Goal: Find specific page/section: Find specific page/section

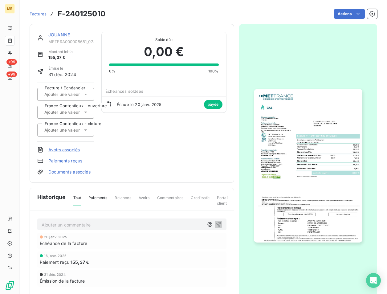
click at [36, 14] on span "Factures" at bounding box center [38, 13] width 17 height 5
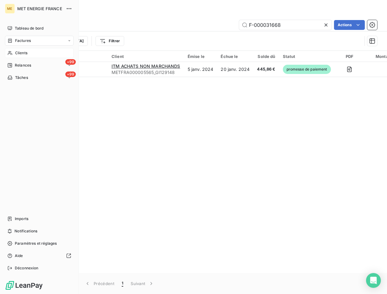
click at [19, 51] on span "Clients" at bounding box center [21, 53] width 12 height 6
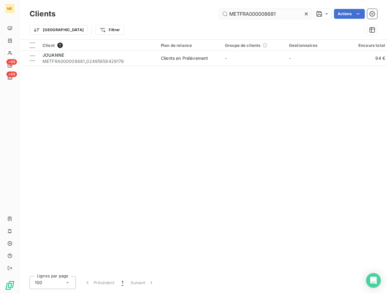
click at [278, 11] on input "METFRA000008681" at bounding box center [265, 14] width 92 height 10
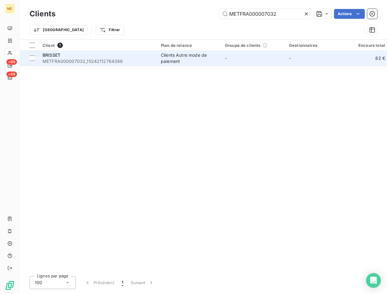
type input "METFRA000007032"
click at [46, 59] on span "METFRA000007032_15242112764399" at bounding box center [98, 61] width 111 height 6
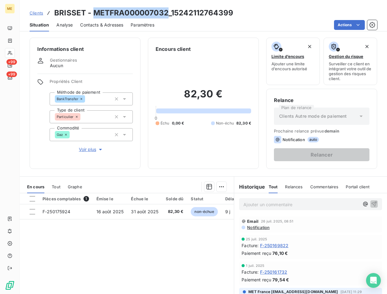
drag, startPoint x: 167, startPoint y: 10, endPoint x: 94, endPoint y: 14, distance: 73.8
click at [94, 14] on h3 "BRISSET - METFRA000007032_15242112764399" at bounding box center [143, 12] width 179 height 11
copy h3 "METFRA000007032"
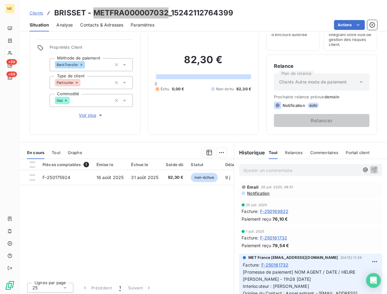
scroll to position [36, 0]
